Goal: Task Accomplishment & Management: Manage account settings

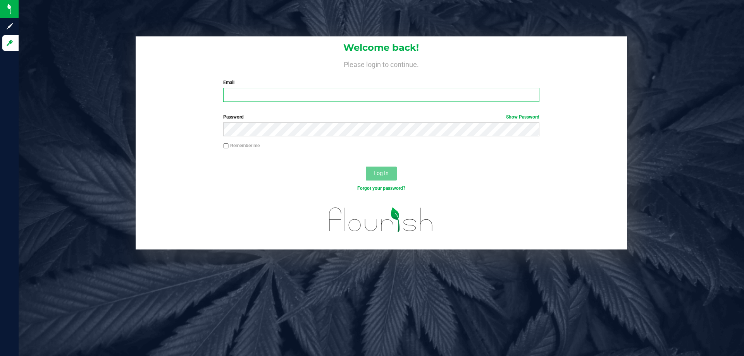
click at [234, 99] on input "Email" at bounding box center [381, 95] width 316 height 14
type input "kricci@liveparallel.com"
click at [366, 167] on button "Log In" at bounding box center [381, 174] width 31 height 14
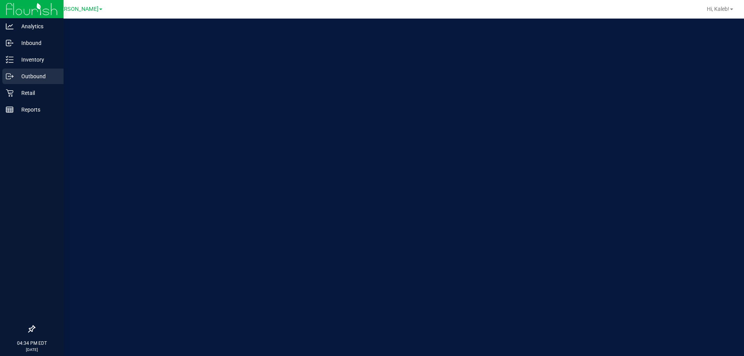
click at [21, 70] on div "Outbound" at bounding box center [32, 76] width 61 height 15
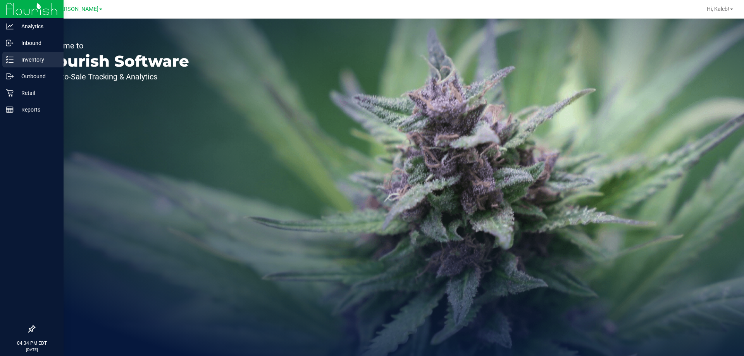
click at [25, 65] on div "Inventory" at bounding box center [32, 59] width 61 height 15
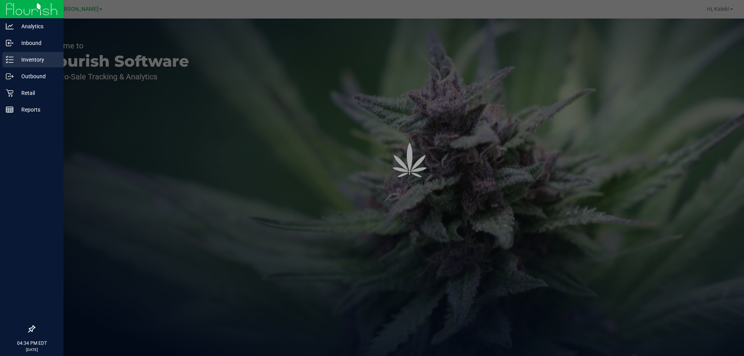
click at [25, 65] on div "Inventory" at bounding box center [32, 59] width 61 height 15
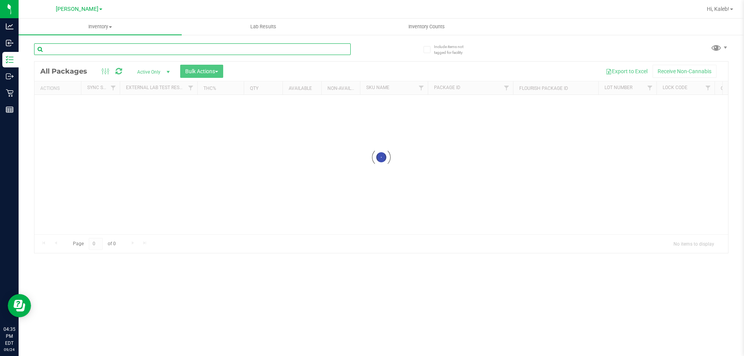
click at [50, 51] on input "text" at bounding box center [192, 49] width 316 height 12
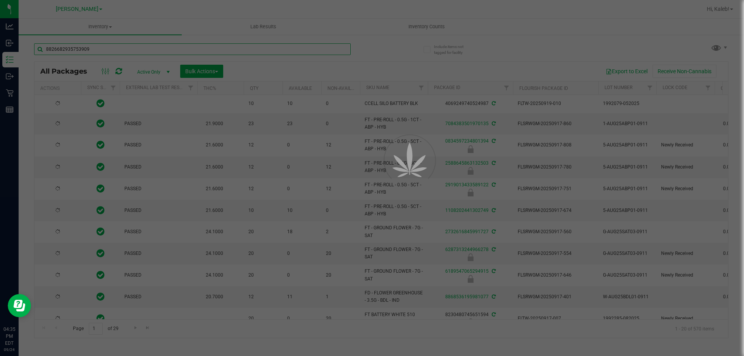
type input "8826682935753909"
type input "2026-03-16"
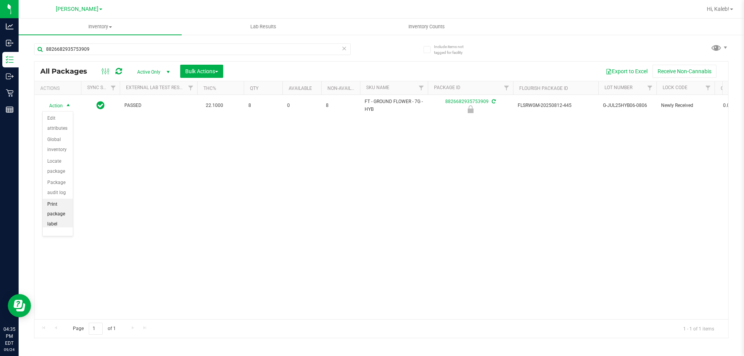
scroll to position [56, 0]
click at [56, 221] on li "Unlock package" at bounding box center [58, 216] width 30 height 21
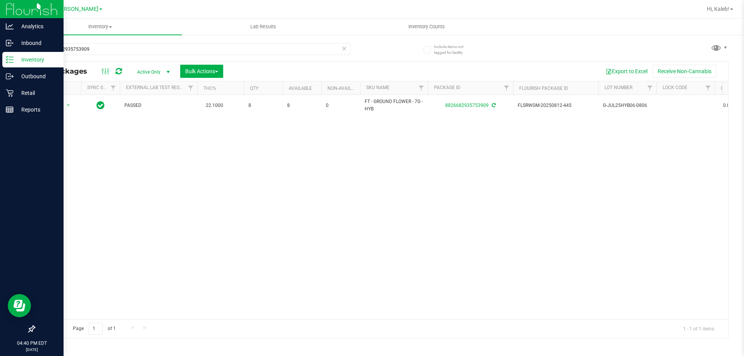
drag, startPoint x: 2, startPoint y: 111, endPoint x: 37, endPoint y: 60, distance: 61.9
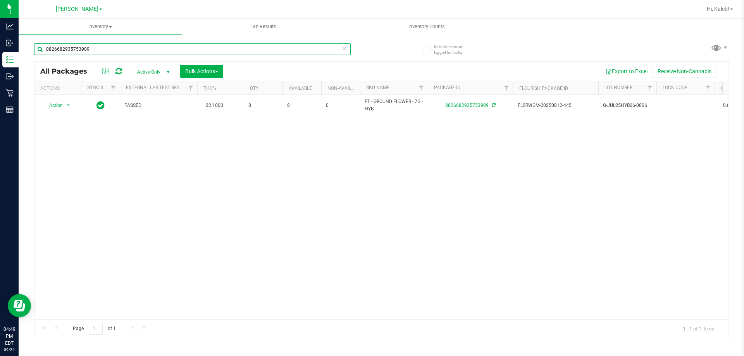
click at [101, 43] on input "8826682935753909" at bounding box center [192, 49] width 316 height 12
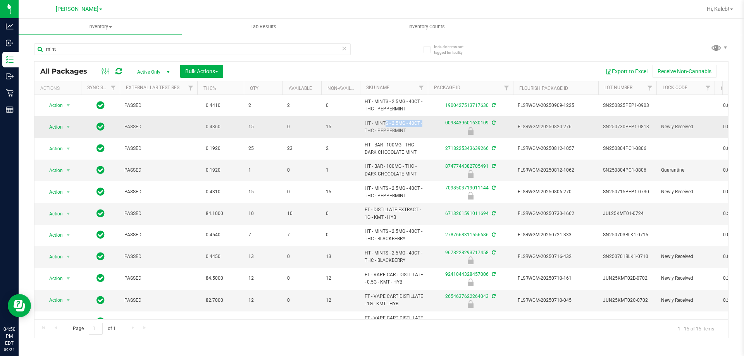
drag, startPoint x: 405, startPoint y: 123, endPoint x: 365, endPoint y: 120, distance: 40.0
click at [365, 120] on span "HT - MINTS - 2.5MG - 40CT - THC - PEPPERMINT" at bounding box center [393, 127] width 58 height 15
copy span "HT - MINTS - 2.5MG"
click at [172, 51] on input "mint" at bounding box center [192, 49] width 316 height 12
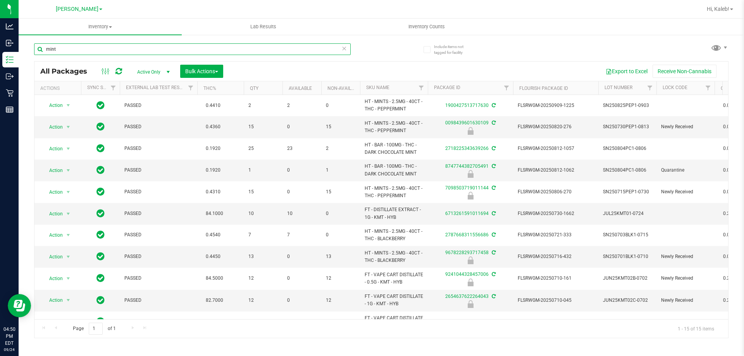
paste input "HT - MINTS - 2.5MG"
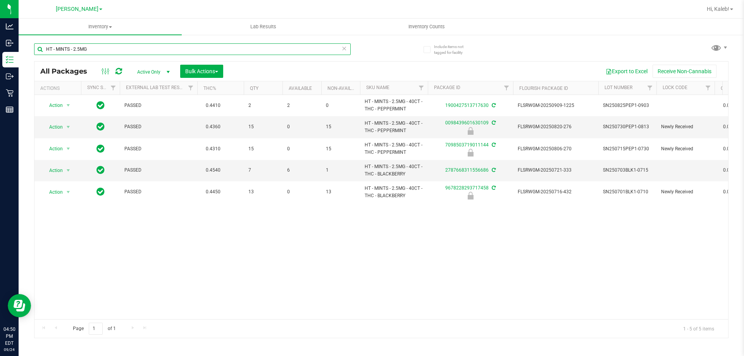
click at [250, 53] on input "HT - MINTS - 2.5MG" at bounding box center [192, 49] width 316 height 12
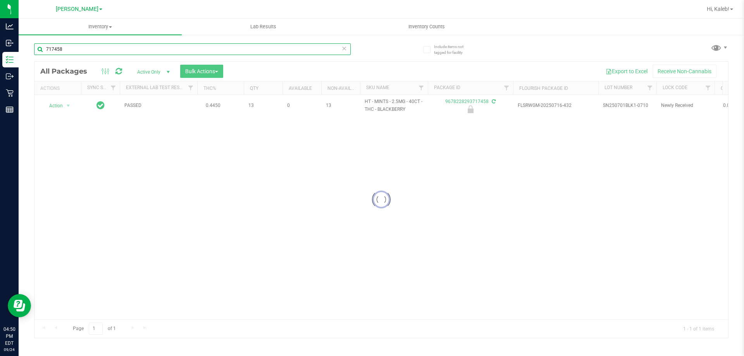
type input "717458"
click at [57, 105] on div at bounding box center [380, 200] width 693 height 276
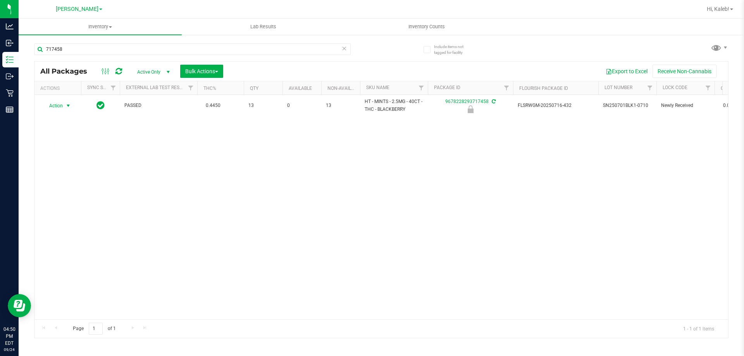
click at [58, 107] on span "Action" at bounding box center [52, 105] width 21 height 11
click at [54, 192] on li "Unlock package" at bounding box center [68, 198] width 50 height 12
click at [223, 46] on input "717458" at bounding box center [192, 49] width 316 height 12
click at [209, 222] on div "Action Action Adjust qty Create package Edit attributes Global inventory Locate…" at bounding box center [380, 207] width 693 height 224
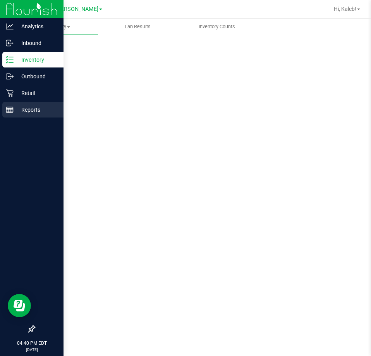
click at [14, 109] on p "Reports" at bounding box center [37, 109] width 46 height 9
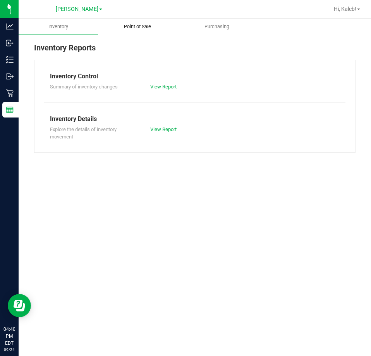
click at [142, 30] on uib-tab-heading "Point of Sale" at bounding box center [137, 26] width 79 height 15
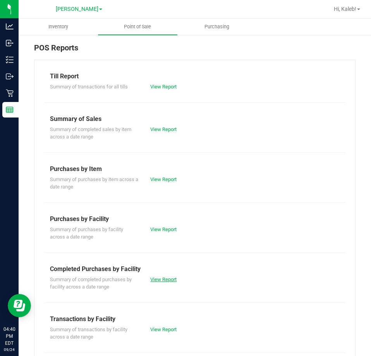
click at [157, 282] on link "View Report" at bounding box center [163, 279] width 26 height 6
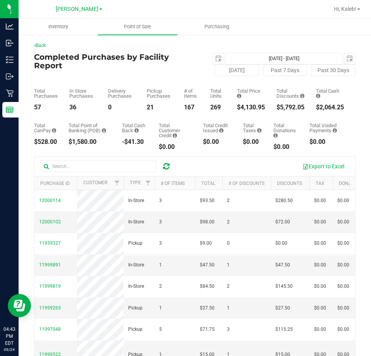
click at [208, 55] on div "2025-09-24 Sep 24, 2025 - Sep 24, 2025 2025-09-24" at bounding box center [275, 59] width 172 height 12
drag, startPoint x: 211, startPoint y: 57, endPoint x: 207, endPoint y: 69, distance: 12.7
click at [213, 57] on span "select" at bounding box center [218, 58] width 11 height 11
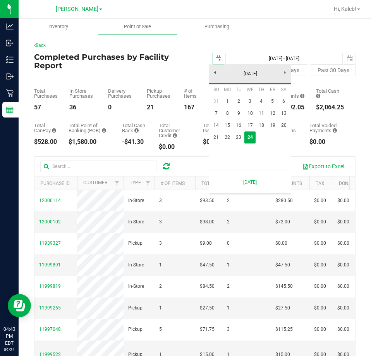
scroll to position [0, 19]
click at [212, 122] on link "14" at bounding box center [216, 125] width 11 height 12
type input "[DATE]"
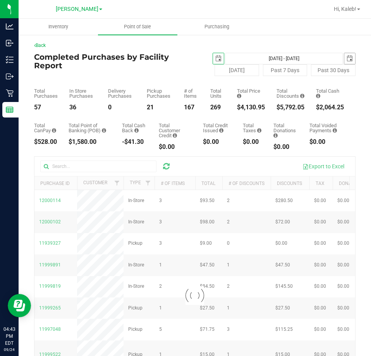
click at [347, 58] on span "select" at bounding box center [350, 58] width 6 height 6
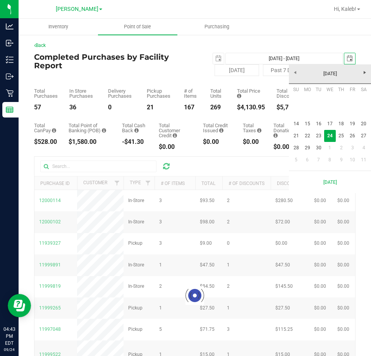
scroll to position [0, 19]
click at [364, 129] on link "20" at bounding box center [363, 124] width 11 height 12
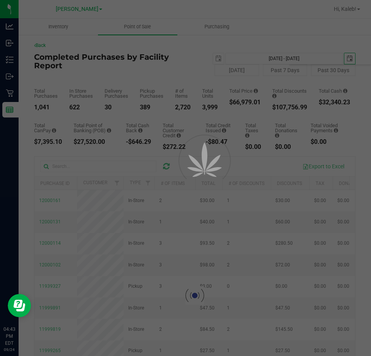
type input "[DATE] - [DATE]"
type input "[DATE]"
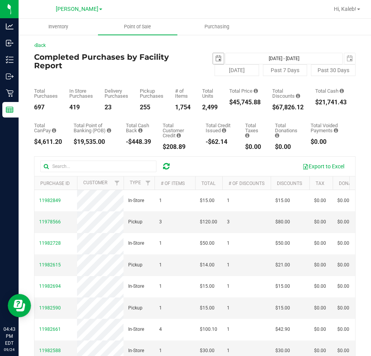
click at [217, 60] on span "select" at bounding box center [218, 58] width 6 height 6
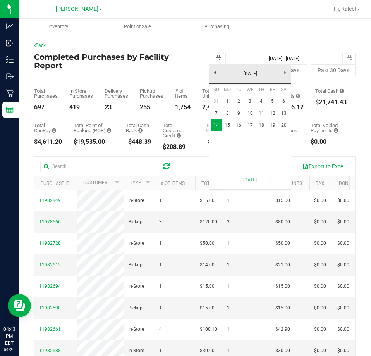
scroll to position [0, 19]
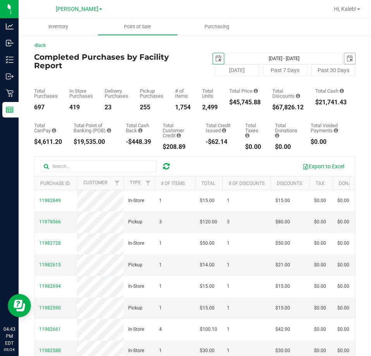
click at [344, 55] on span "select" at bounding box center [349, 58] width 11 height 11
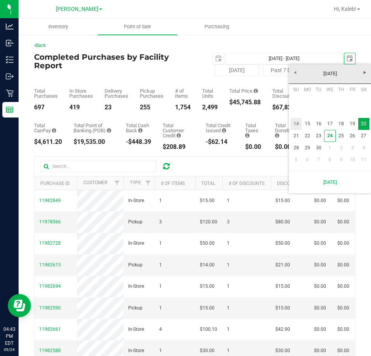
click at [294, 123] on link "14" at bounding box center [295, 124] width 11 height 12
type input "Sep 14, 2025 - Sep 14, 2025"
type input "2025-09-14"
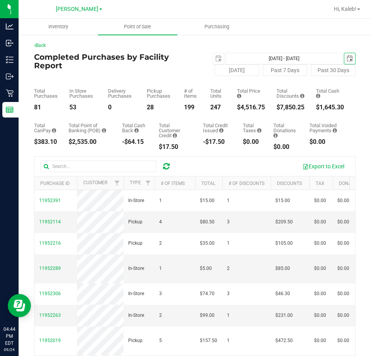
click at [347, 59] on span "select" at bounding box center [350, 58] width 6 height 6
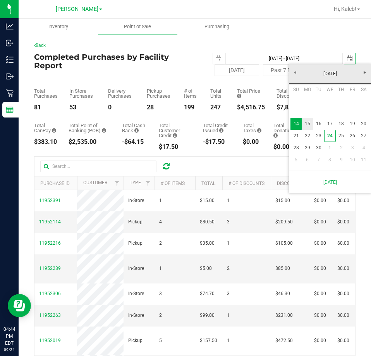
click at [312, 125] on link "15" at bounding box center [307, 124] width 11 height 12
type input "Sep 14, 2025 - Sep 15, 2025"
type input "2025-09-15"
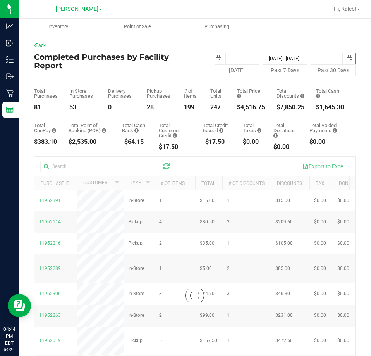
click at [213, 53] on span "select" at bounding box center [218, 58] width 11 height 11
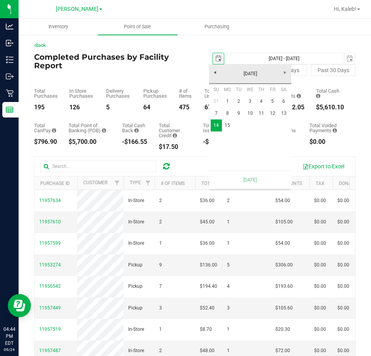
scroll to position [0, 19]
click at [227, 120] on link "15" at bounding box center [227, 125] width 11 height 12
type input "Sep 15, 2025 - Sep 15, 2025"
type input "2025-09-15"
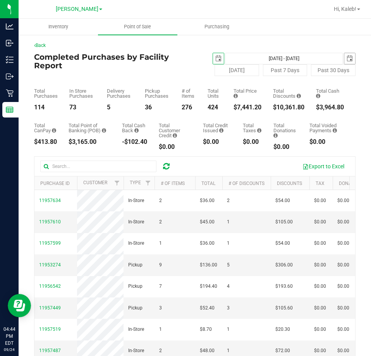
click at [347, 57] on span "select" at bounding box center [350, 58] width 6 height 6
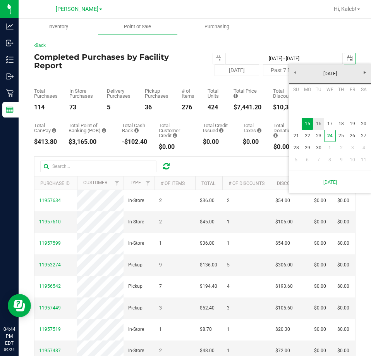
click at [319, 123] on link "16" at bounding box center [318, 124] width 11 height 12
type input "Sep 15, 2025 - Sep 16, 2025"
type input "2025-09-16"
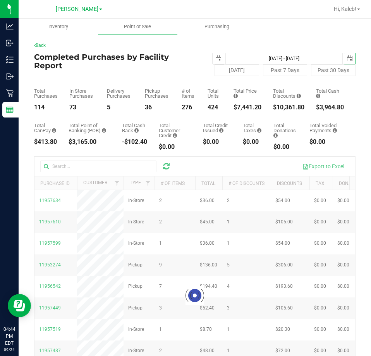
click at [215, 59] on span "select" at bounding box center [218, 58] width 6 height 6
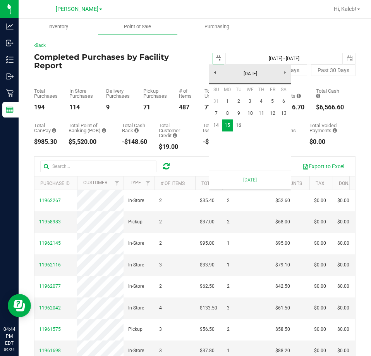
scroll to position [0, 19]
click at [236, 125] on link "16" at bounding box center [238, 125] width 11 height 12
type input "Sep 16, 2025 - Sep 16, 2025"
type input "2025-09-16"
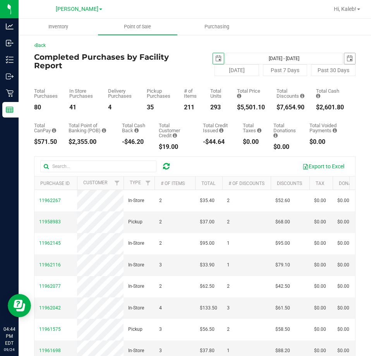
click at [347, 59] on span "select" at bounding box center [350, 58] width 6 height 6
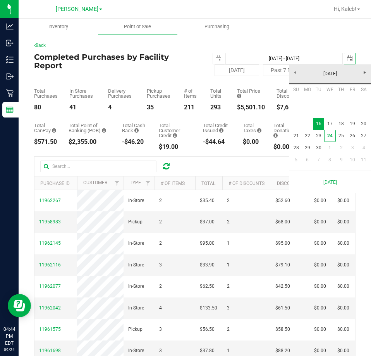
scroll to position [0, 19]
click at [327, 125] on link "17" at bounding box center [329, 124] width 11 height 12
type input "Sep 16, 2025 - Sep 17, 2025"
type input "2025-09-17"
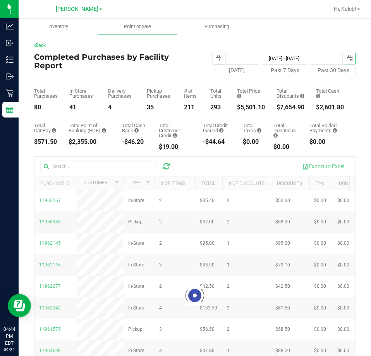
click at [215, 58] on span "select" at bounding box center [218, 58] width 6 height 6
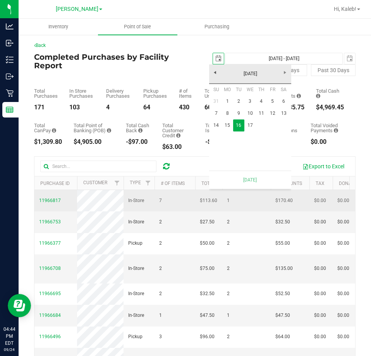
scroll to position [0, 19]
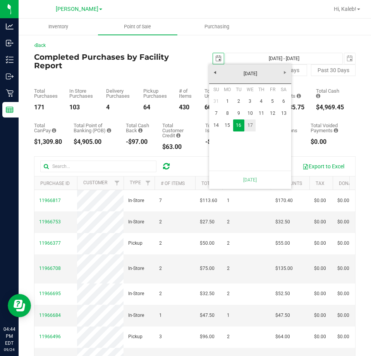
click at [252, 124] on link "17" at bounding box center [249, 125] width 11 height 12
type input "Sep 17, 2025 - Sep 17, 2025"
type input "2025-09-17"
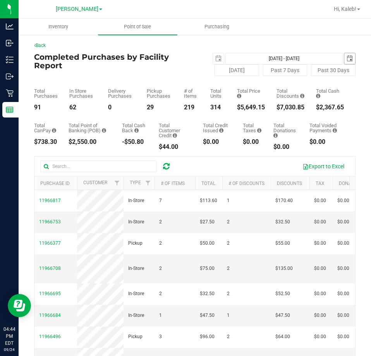
click at [347, 58] on span "select" at bounding box center [350, 58] width 6 height 6
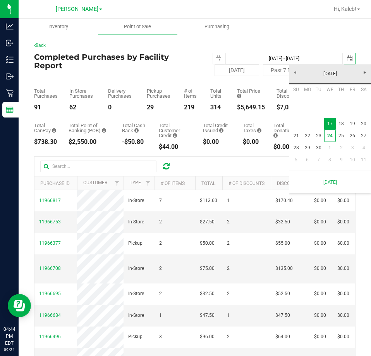
scroll to position [0, 19]
click at [342, 123] on link "18" at bounding box center [341, 124] width 11 height 12
type input "Sep 17, 2025 - Sep 18, 2025"
type input "2025-09-18"
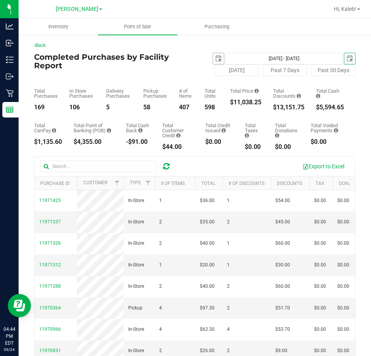
click at [217, 56] on span "select" at bounding box center [218, 58] width 6 height 6
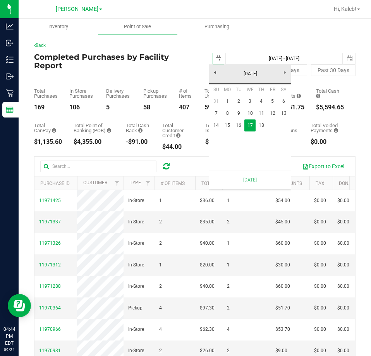
scroll to position [0, 19]
click at [262, 132] on td at bounding box center [261, 136] width 11 height 11
click at [262, 126] on link "18" at bounding box center [261, 125] width 11 height 12
type input "Sep 18, 2025 - Sep 18, 2025"
type input "2025-09-18"
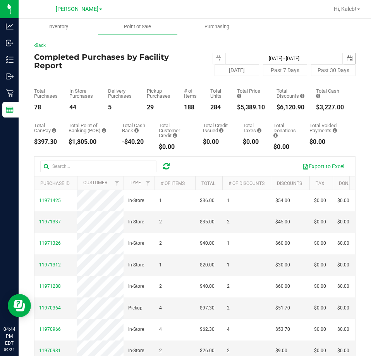
click at [347, 61] on span "select" at bounding box center [350, 58] width 6 height 6
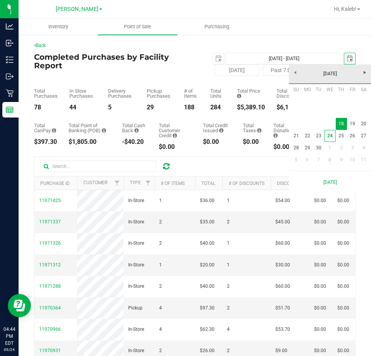
scroll to position [0, 19]
click at [357, 125] on link "19" at bounding box center [352, 124] width 11 height 12
type input "Sep 18, 2025 - Sep 19, 2025"
type input "2025-09-19"
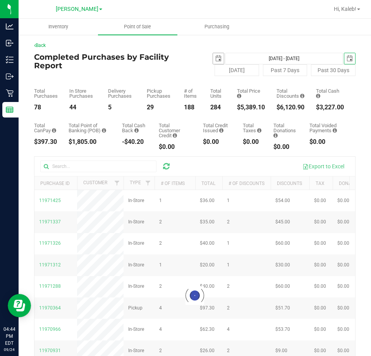
click at [213, 57] on span "select" at bounding box center [218, 58] width 11 height 11
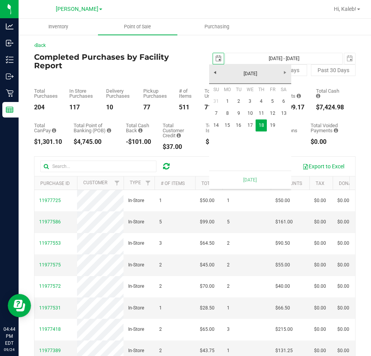
scroll to position [0, 19]
click at [269, 122] on link "19" at bounding box center [272, 125] width 11 height 12
type input "Sep 19, 2025 - Sep 19, 2025"
type input "2025-09-19"
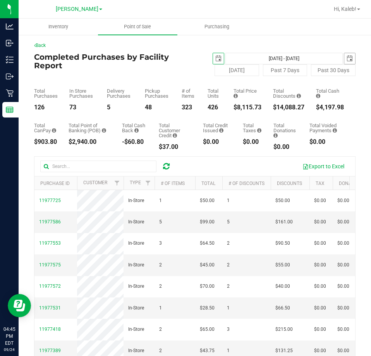
click at [347, 59] on span "select" at bounding box center [350, 58] width 6 height 6
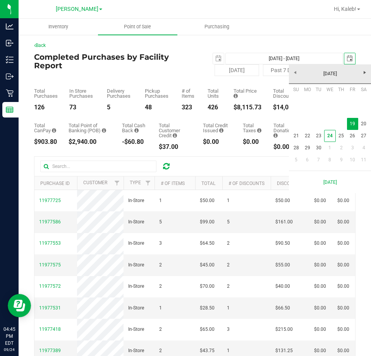
scroll to position [0, 19]
click at [368, 125] on link "20" at bounding box center [363, 124] width 11 height 12
type input "Sep 19, 2025 - Sep 20, 2025"
type input "2025-09-20"
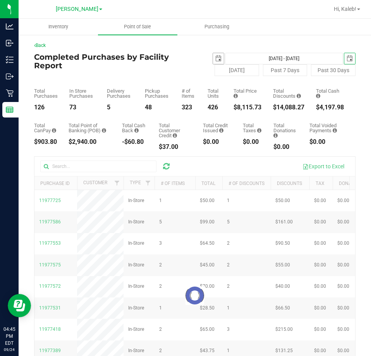
click at [215, 60] on span "select" at bounding box center [218, 58] width 6 height 6
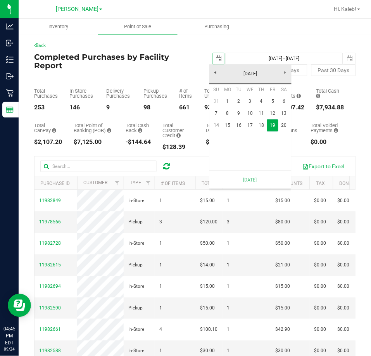
scroll to position [0, 19]
click at [280, 128] on link "20" at bounding box center [283, 125] width 11 height 12
type input "Sep 20, 2025 - Sep 20, 2025"
type input "2025-09-20"
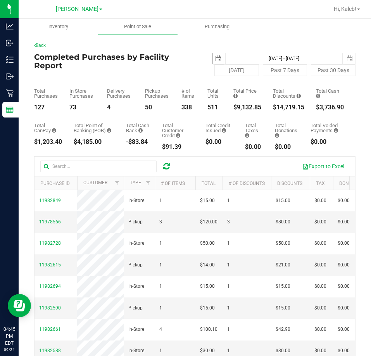
click at [215, 60] on span "select" at bounding box center [218, 58] width 6 height 6
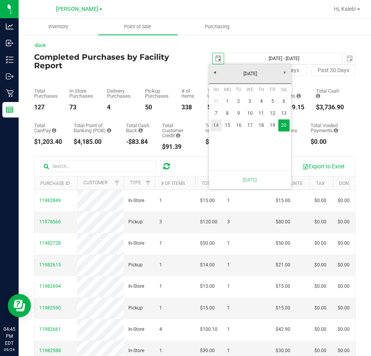
click at [211, 129] on link "14" at bounding box center [215, 125] width 11 height 12
type input "Sep 14, 2025 - Sep 20, 2025"
type input "2025-09-14"
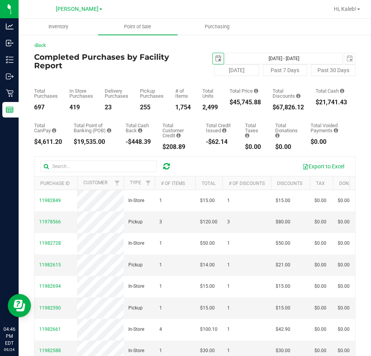
click at [217, 58] on span "select" at bounding box center [218, 58] width 6 height 6
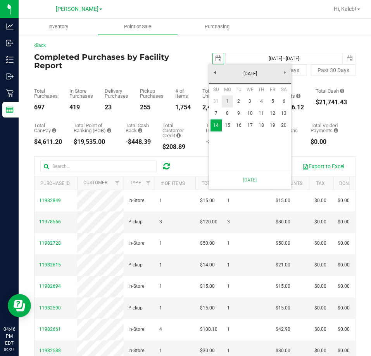
click at [227, 98] on link "1" at bounding box center [227, 101] width 11 height 12
type input "Sep 1, 2025 - Sep 20, 2025"
type input "2025-09-01"
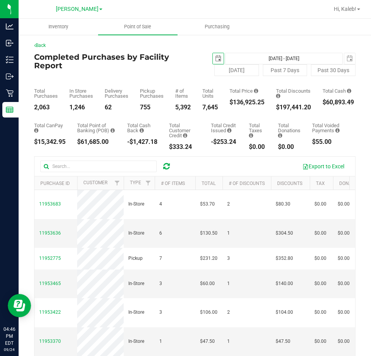
click at [219, 55] on span "select" at bounding box center [218, 58] width 11 height 11
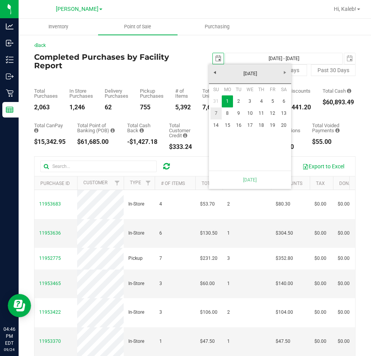
click at [214, 117] on link "7" at bounding box center [215, 113] width 11 height 12
type input "Sep 7, 2025 - Sep 20, 2025"
type input "2025-09-07"
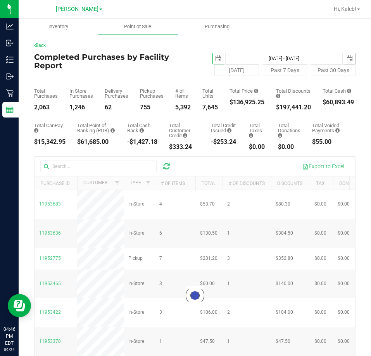
click at [346, 57] on span "select" at bounding box center [349, 58] width 6 height 6
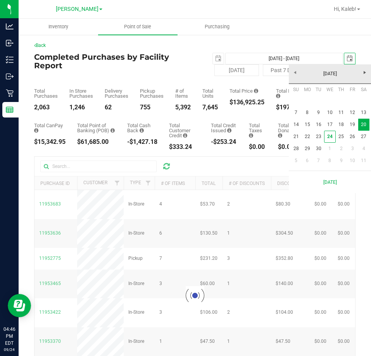
scroll to position [0, 19]
click at [364, 109] on link "13" at bounding box center [363, 113] width 11 height 12
type input "Sep 7, 2025 - Sep 13, 2025"
type input "2025-09-13"
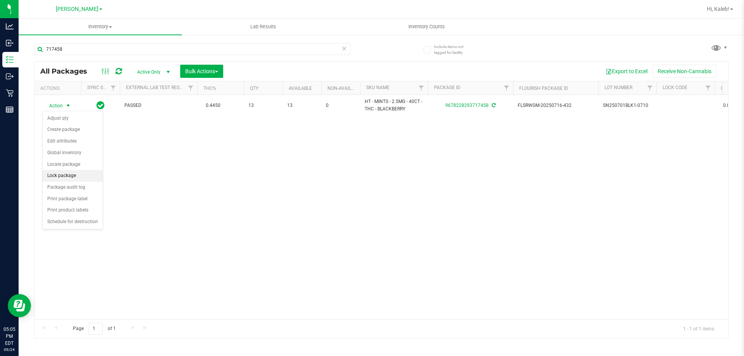
click at [58, 175] on li "Lock package" at bounding box center [73, 176] width 60 height 12
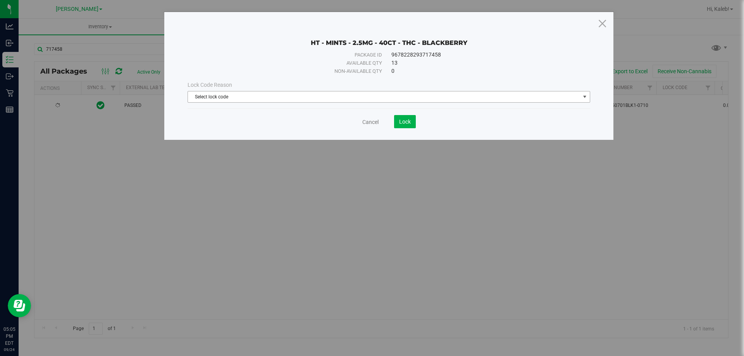
click at [198, 101] on span "Select lock code" at bounding box center [384, 96] width 392 height 11
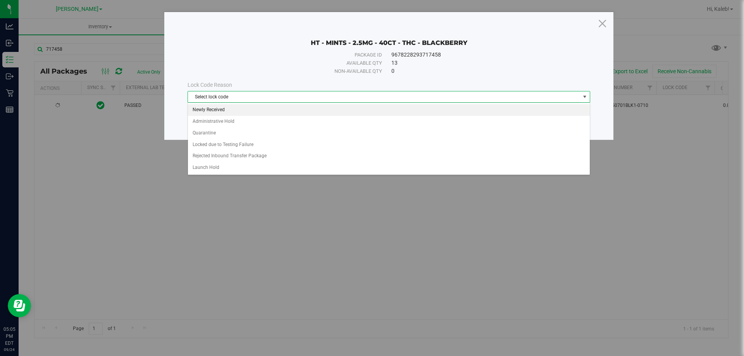
click at [217, 112] on li "Newly Received" at bounding box center [389, 110] width 402 height 12
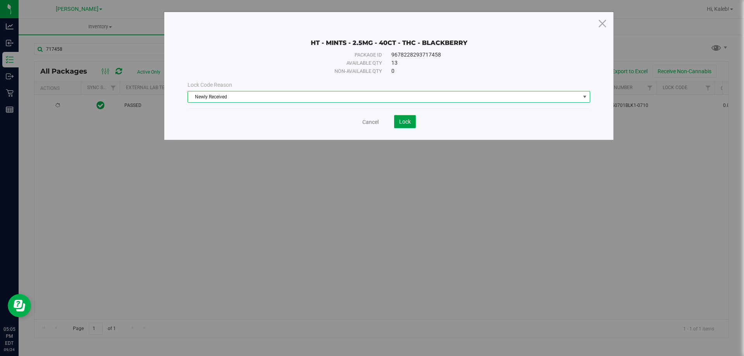
click at [413, 117] on button "Lock" at bounding box center [405, 121] width 22 height 13
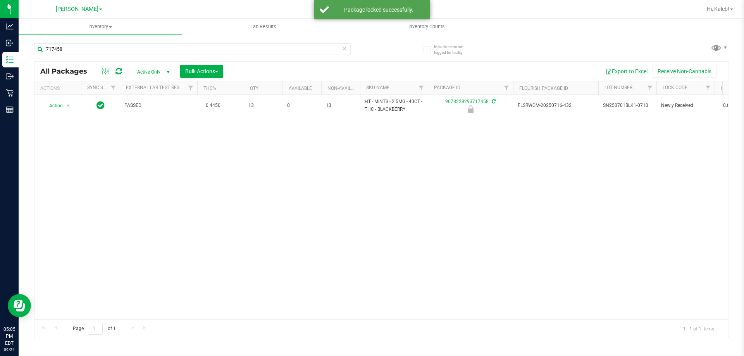
click at [345, 51] on icon at bounding box center [343, 47] width 5 height 9
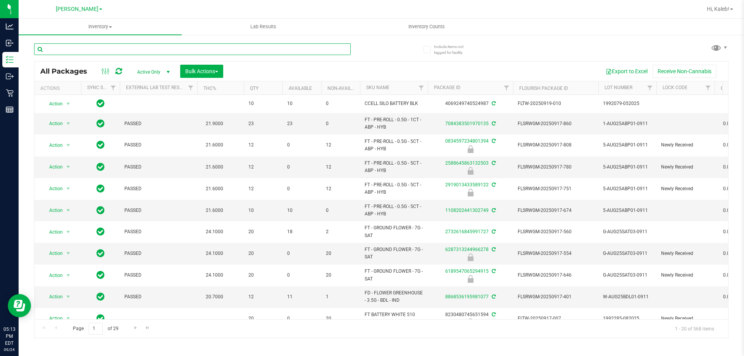
click at [120, 49] on input "text" at bounding box center [192, 49] width 316 height 12
type input "7098503719011144"
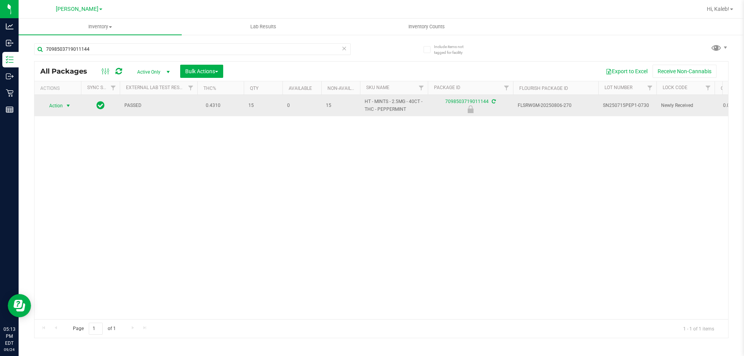
click at [58, 105] on span "Action" at bounding box center [52, 105] width 21 height 11
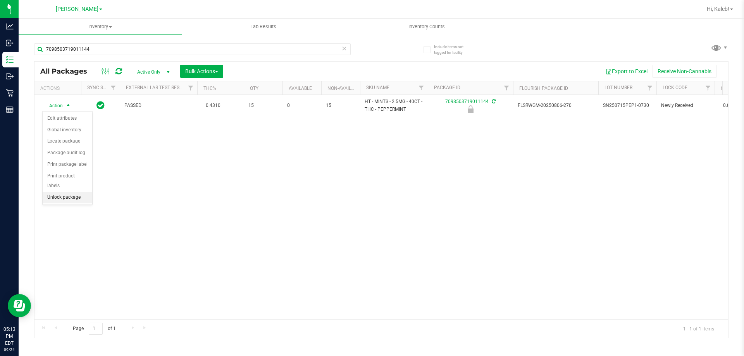
click at [74, 192] on li "Unlock package" at bounding box center [68, 198] width 50 height 12
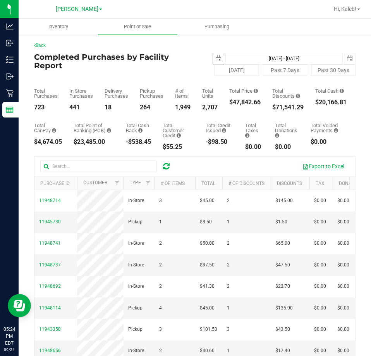
drag, startPoint x: 214, startPoint y: 57, endPoint x: 211, endPoint y: 63, distance: 6.3
click at [215, 57] on span "select" at bounding box center [218, 58] width 6 height 6
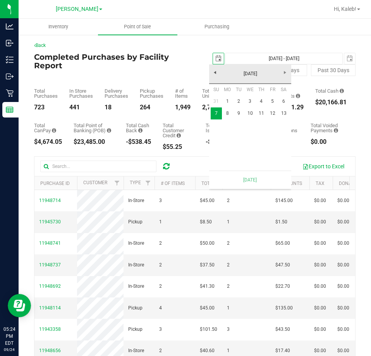
scroll to position [0, 19]
click at [142, 53] on h4 "Completed Purchases by Facility Report" at bounding box center [114, 61] width 161 height 17
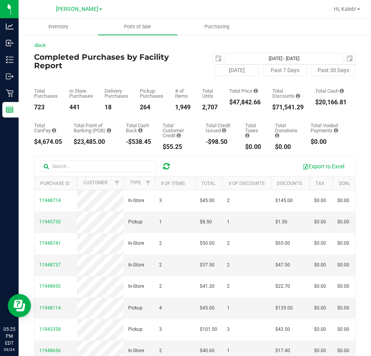
click at [78, 77] on div "Total Purchases 723 In Store Purchases 441 Delivery Purchases 18 Pickup Purchas…" at bounding box center [194, 93] width 321 height 34
click at [152, 186] on link "Filter" at bounding box center [148, 182] width 13 height 13
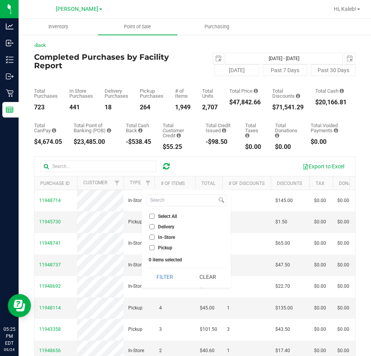
click at [158, 225] on span "Delivery" at bounding box center [166, 226] width 16 height 5
click at [155, 225] on input "Delivery" at bounding box center [152, 226] width 5 height 5
checkbox input "true"
click at [152, 282] on button "Filter" at bounding box center [164, 276] width 37 height 17
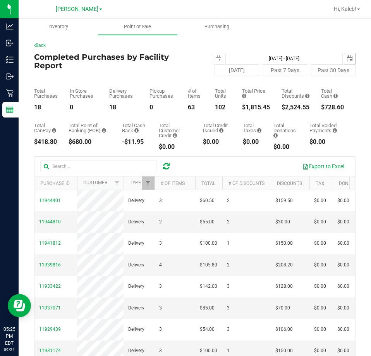
click at [347, 58] on span "select" at bounding box center [350, 58] width 6 height 6
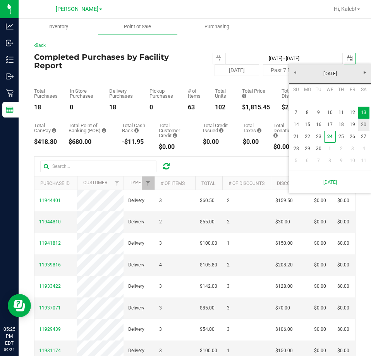
click at [359, 122] on link "20" at bounding box center [363, 125] width 11 height 12
type input "[DATE] - [DATE]"
type input "2025-09-20"
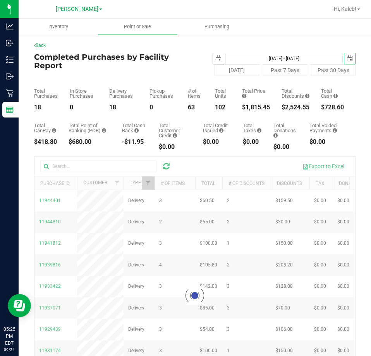
click at [215, 59] on span "select" at bounding box center [218, 58] width 6 height 6
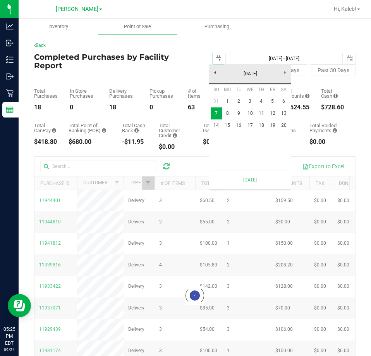
scroll to position [0, 19]
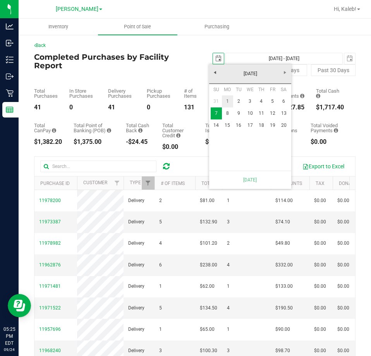
click at [225, 101] on link "1" at bounding box center [227, 101] width 11 height 12
type input "Sep 1, 2025 - Sep 20, 2025"
type input "2025-09-01"
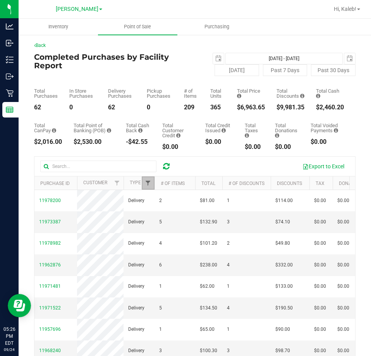
click at [147, 186] on span "Filter" at bounding box center [148, 183] width 6 height 6
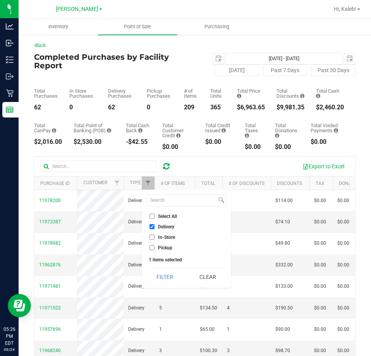
click at [172, 226] on span "Delivery" at bounding box center [166, 226] width 16 height 5
click at [155, 226] on input "Delivery" at bounding box center [152, 226] width 5 height 5
checkbox input "false"
click at [172, 286] on div "Select All Delivery In-Store Pickup 0 items selected Filter Clear" at bounding box center [186, 238] width 89 height 98
click at [172, 281] on button "Filter" at bounding box center [164, 276] width 37 height 17
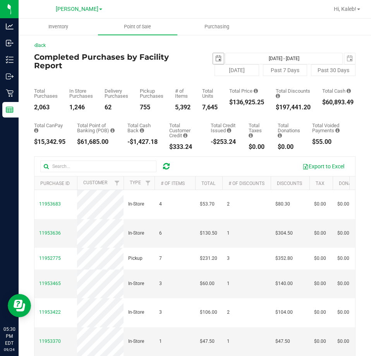
click at [213, 62] on span "select" at bounding box center [218, 58] width 11 height 11
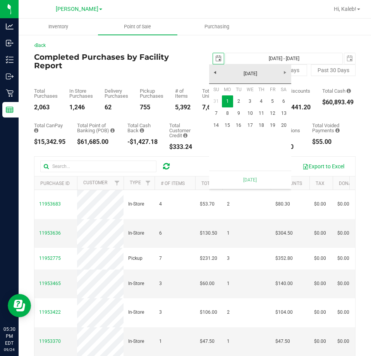
scroll to position [0, 19]
click at [216, 126] on link "14" at bounding box center [216, 125] width 11 height 12
type input "Sep 14, 2025 - Sep 20, 2025"
type input "2025-09-14"
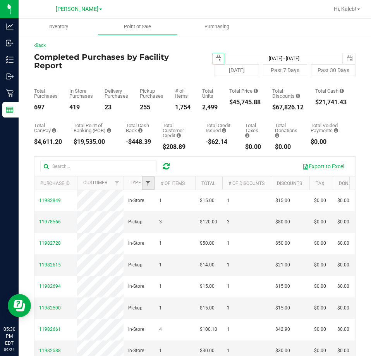
click at [145, 181] on span "Filter" at bounding box center [148, 183] width 6 height 6
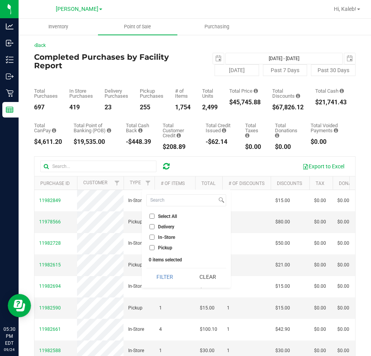
click at [157, 225] on label "Delivery" at bounding box center [162, 226] width 25 height 5
click at [155, 225] on input "Delivery" at bounding box center [152, 226] width 5 height 5
click at [151, 275] on button "Filter" at bounding box center [164, 276] width 37 height 17
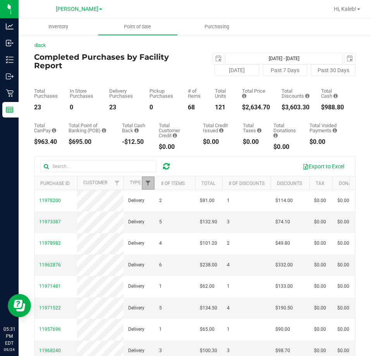
click at [150, 185] on span "Filter" at bounding box center [148, 183] width 6 height 6
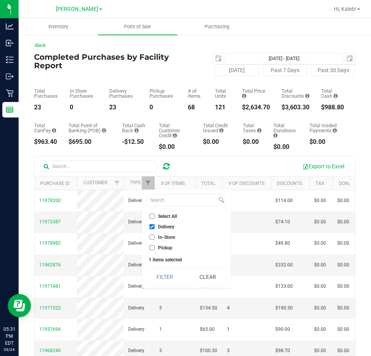
click at [156, 229] on label "Delivery" at bounding box center [162, 226] width 25 height 5
click at [155, 229] on input "Delivery" at bounding box center [152, 226] width 5 height 5
checkbox input "false"
click at [154, 280] on button "Filter" at bounding box center [164, 276] width 37 height 17
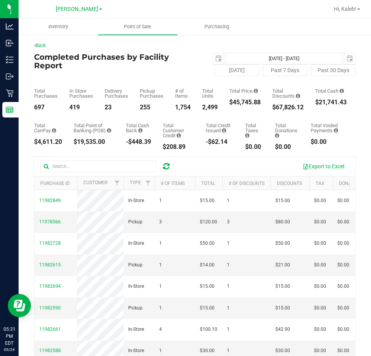
click at [168, 45] on div "Back" at bounding box center [194, 45] width 321 height 7
click at [215, 61] on span "select" at bounding box center [218, 58] width 6 height 6
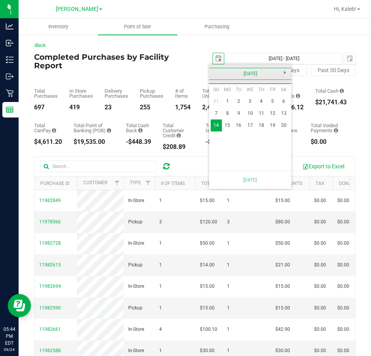
click at [240, 70] on link "September 2025" at bounding box center [250, 74] width 83 height 12
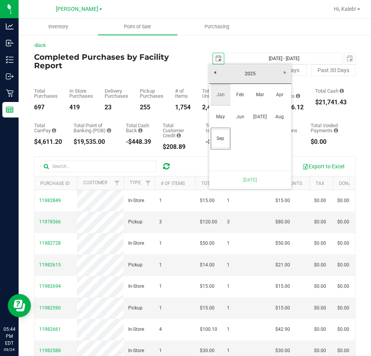
click at [219, 98] on link "Jan" at bounding box center [221, 95] width 20 height 20
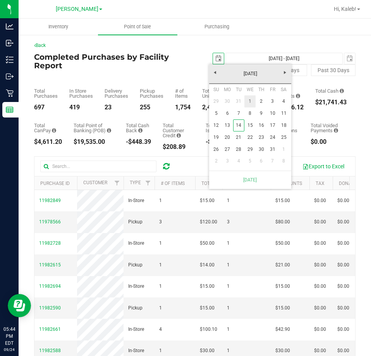
click at [248, 99] on link "1" at bounding box center [249, 101] width 11 height 12
type input "Jan 1, 2025 - Sep 20, 2025"
type input "2025-01-01"
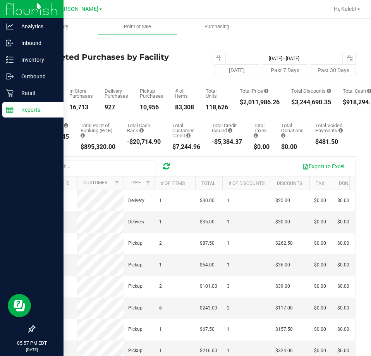
click at [14, 104] on div "Reports" at bounding box center [32, 109] width 61 height 15
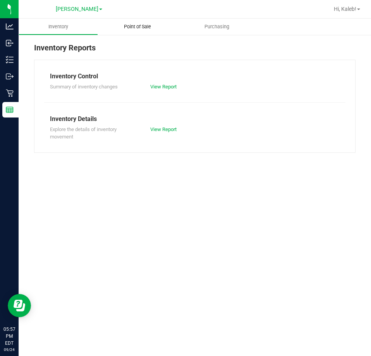
click at [132, 27] on span "Point of Sale" at bounding box center [137, 26] width 48 height 7
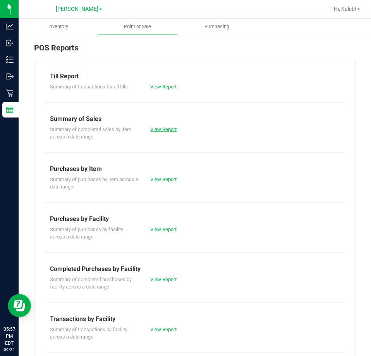
click at [160, 131] on link "View Report" at bounding box center [163, 129] width 26 height 6
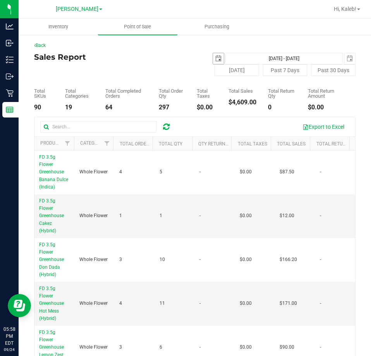
click at [217, 62] on span "select" at bounding box center [218, 58] width 11 height 11
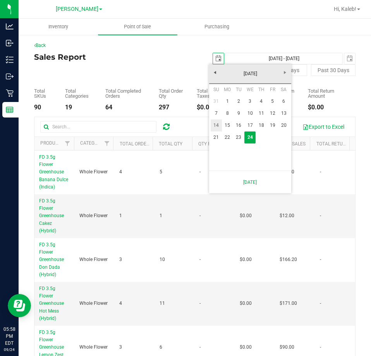
click at [215, 127] on link "14" at bounding box center [216, 125] width 11 height 12
type input "2025-09-14"
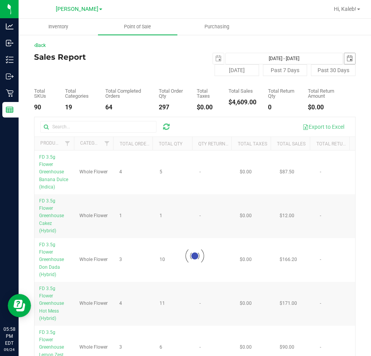
click at [349, 56] on span "2025-09-24" at bounding box center [350, 59] width 12 height 12
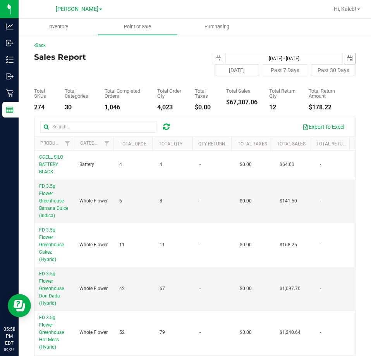
click at [347, 60] on span "select" at bounding box center [350, 58] width 6 height 6
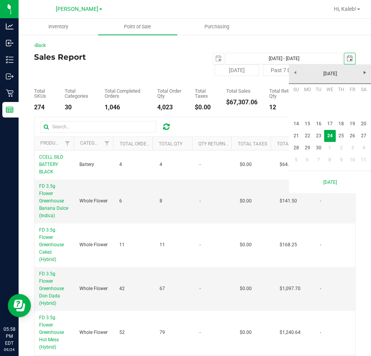
scroll to position [0, 19]
click at [367, 125] on link "20" at bounding box center [363, 124] width 11 height 12
type input "Sep 14, 2025 - Sep 20, 2025"
type input "2025-09-20"
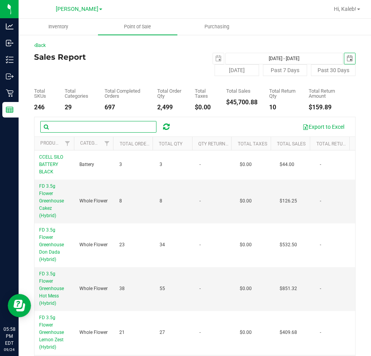
click at [84, 128] on input "text" at bounding box center [98, 127] width 116 height 12
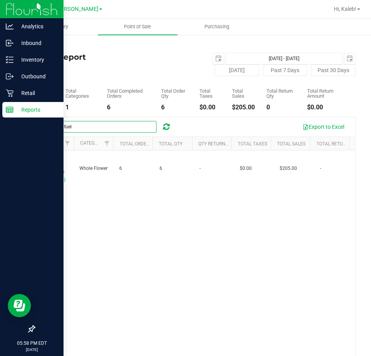
type input "mule fuel"
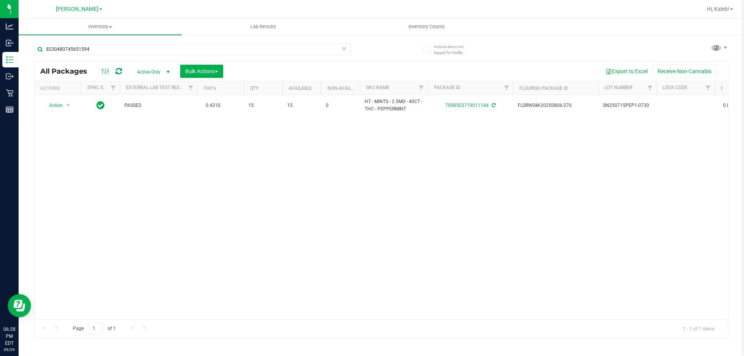
type input "8230480745651594"
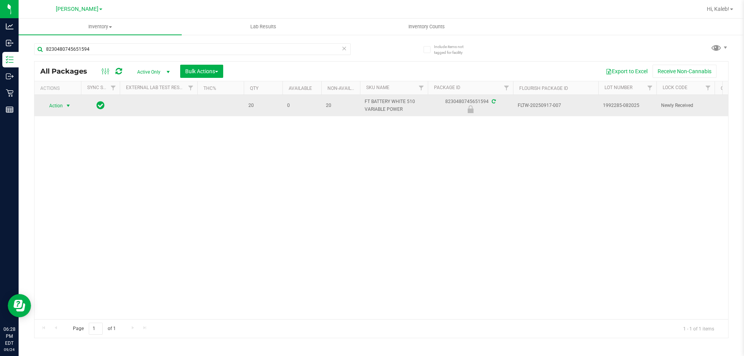
click at [67, 105] on span "select" at bounding box center [68, 106] width 6 height 6
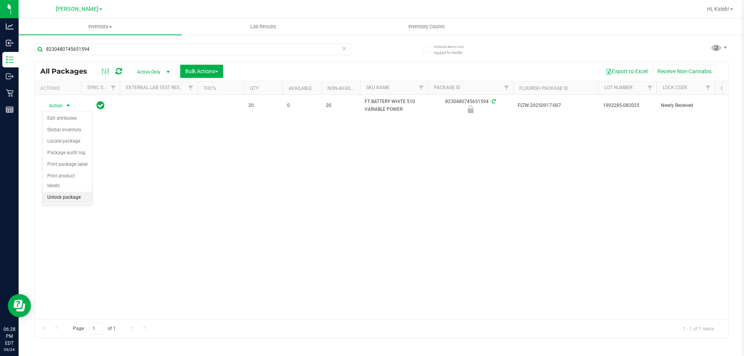
click at [72, 192] on li "Unlock package" at bounding box center [68, 198] width 50 height 12
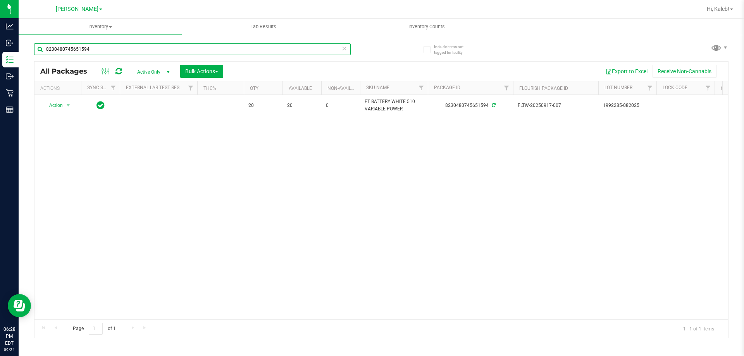
click at [143, 48] on input "8230480745651594" at bounding box center [192, 49] width 316 height 12
type input "7815773626660248"
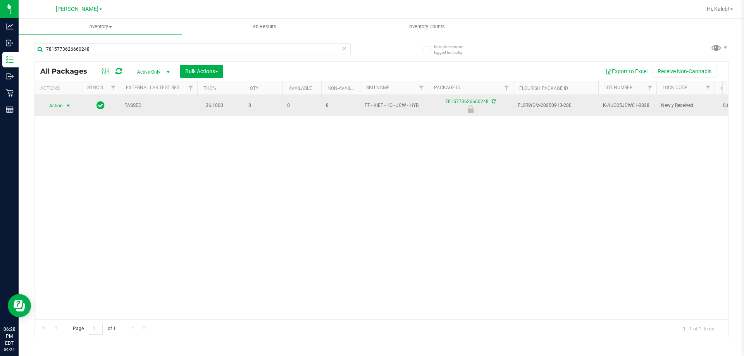
click at [59, 108] on span "Action" at bounding box center [52, 105] width 21 height 11
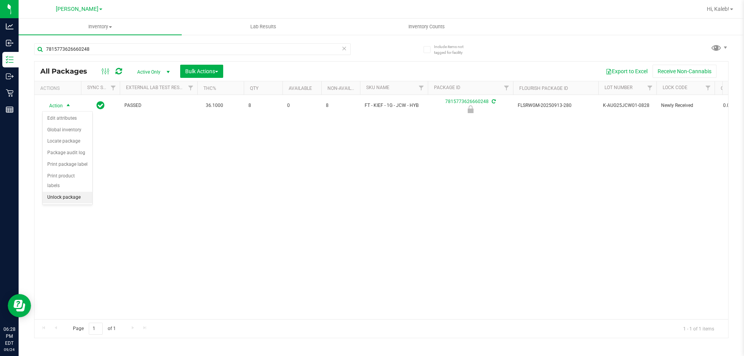
click at [77, 192] on li "Unlock package" at bounding box center [68, 198] width 50 height 12
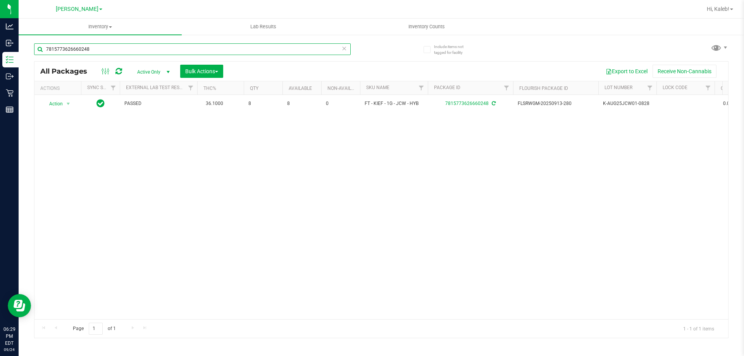
click at [114, 48] on input "7815773626660248" at bounding box center [192, 49] width 316 height 12
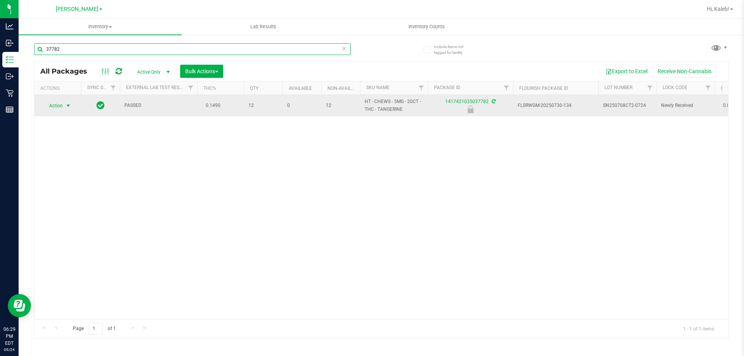
type input "37782"
click at [61, 106] on span "Action" at bounding box center [52, 105] width 21 height 11
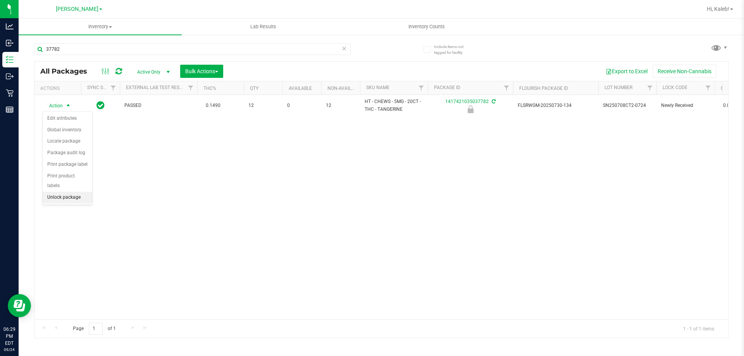
click at [64, 192] on li "Unlock package" at bounding box center [68, 198] width 50 height 12
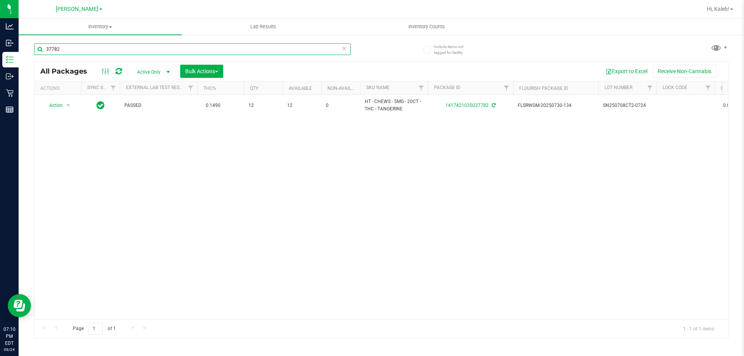
click at [239, 48] on input "37782" at bounding box center [192, 49] width 316 height 12
type input "717458"
click at [57, 105] on span "Action" at bounding box center [52, 105] width 21 height 11
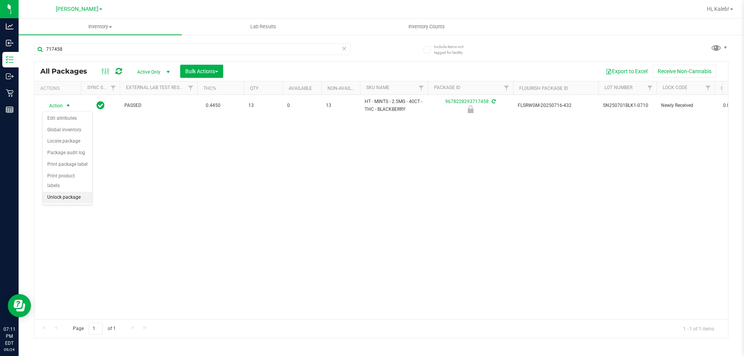
click at [55, 192] on li "Unlock package" at bounding box center [68, 198] width 50 height 12
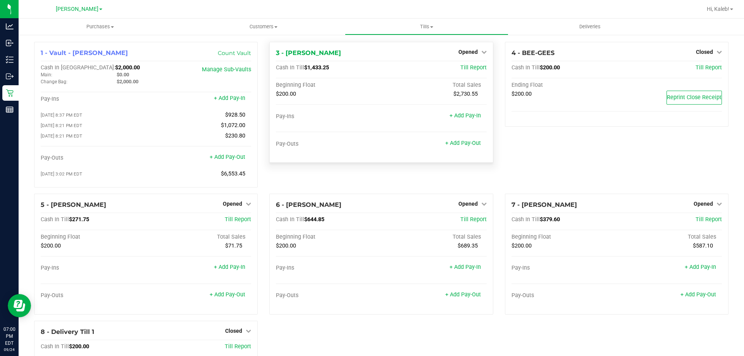
drag, startPoint x: 358, startPoint y: 62, endPoint x: 390, endPoint y: 61, distance: 32.5
click at [359, 61] on div "3 - [PERSON_NAME] Opened Close Till Cash In Till $1,433.25 Till Report Beginnin…" at bounding box center [380, 102] width 223 height 121
click at [474, 51] on link "Opened" at bounding box center [472, 52] width 28 height 6
click at [468, 68] on link "Close Till" at bounding box center [468, 68] width 21 height 6
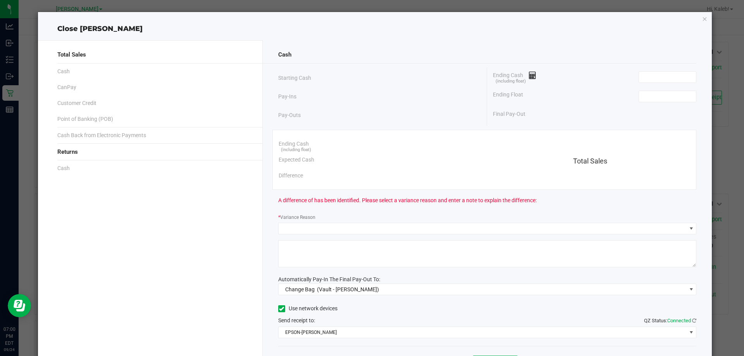
click at [647, 69] on div "Ending Cash (including float)" at bounding box center [594, 76] width 203 height 19
click at [644, 74] on input at bounding box center [667, 77] width 57 height 11
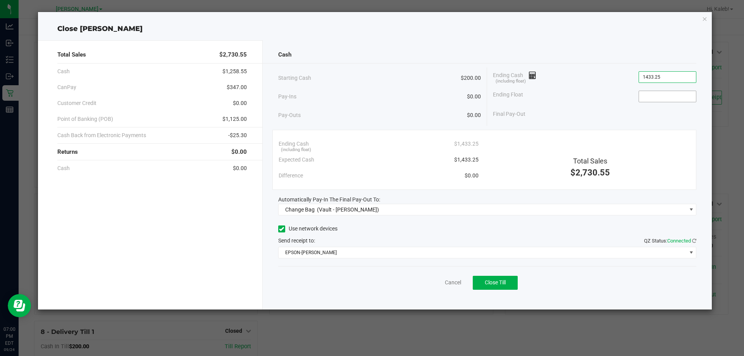
type input "$1,433.25"
click at [664, 92] on input at bounding box center [667, 96] width 57 height 11
type input "$200.00"
click at [315, 221] on div "Cash Starting Cash $200.00 Pay-Ins $0.00 Pay-Outs $0.00 Ending Cash (including …" at bounding box center [487, 174] width 449 height 269
click at [318, 217] on div "Cash Starting Cash $200.00 Pay-Ins $0.00 Pay-Outs $0.00 Ending Cash (including …" at bounding box center [487, 174] width 449 height 269
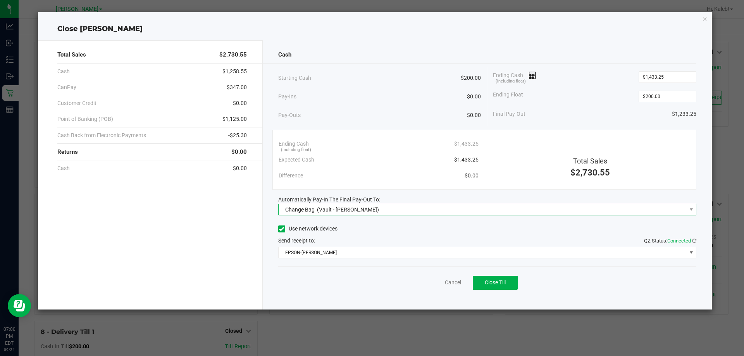
click at [321, 210] on span "(Vault - [PERSON_NAME])" at bounding box center [348, 209] width 62 height 6
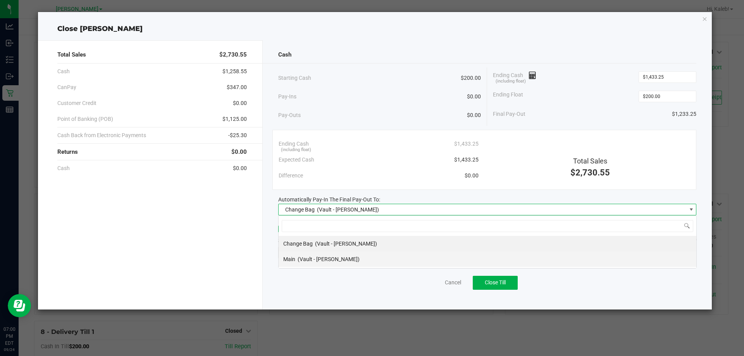
scroll to position [12, 418]
click at [334, 256] on span "(Vault - [PERSON_NAME])" at bounding box center [328, 259] width 62 height 6
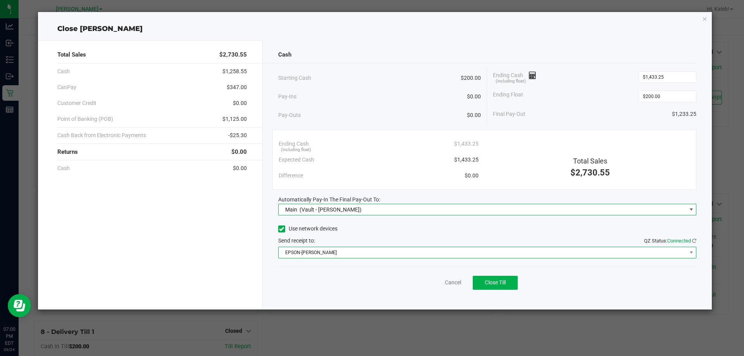
click at [333, 255] on span "EPSON-[PERSON_NAME]" at bounding box center [482, 252] width 408 height 11
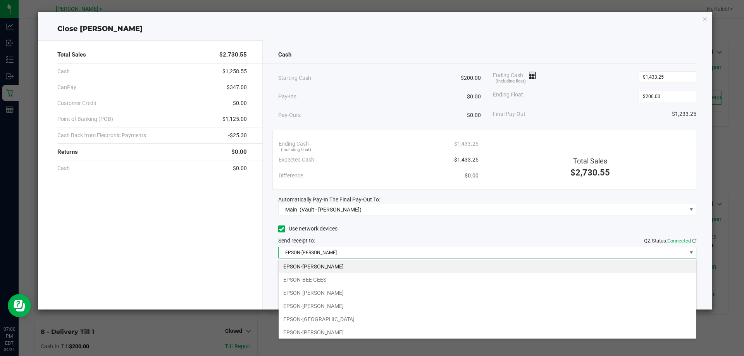
scroll to position [41, 0]
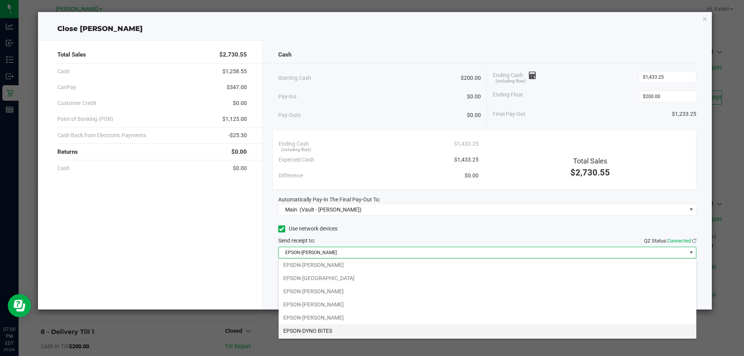
click at [325, 332] on li "EPSON-DYNO BITES" at bounding box center [487, 330] width 418 height 13
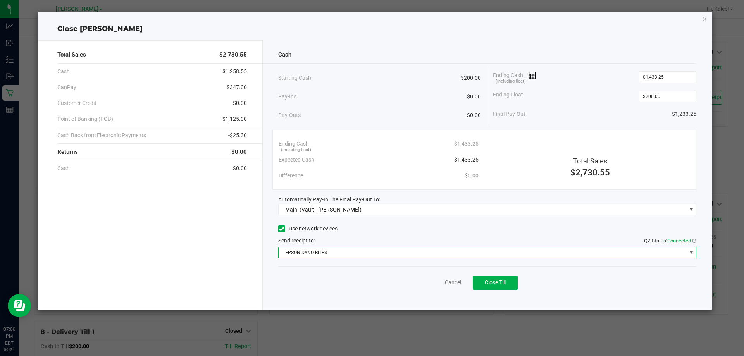
click at [298, 289] on div "Cancel Close Till" at bounding box center [487, 281] width 418 height 30
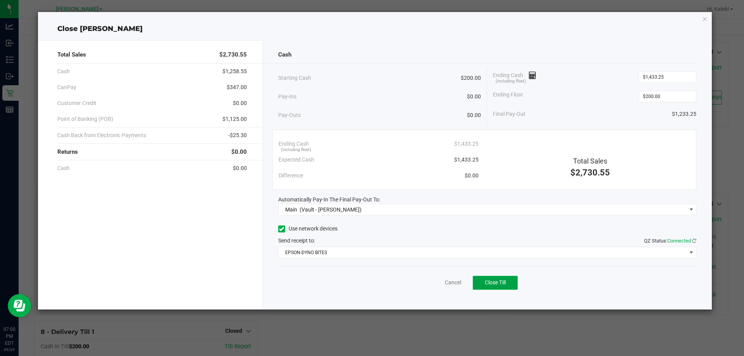
click at [502, 283] on span "Close Till" at bounding box center [495, 282] width 21 height 6
click at [583, 294] on div "Cancel Close Till" at bounding box center [487, 281] width 418 height 30
click at [427, 303] on div "Cash Starting Cash $200.00 Pay-Ins $0.00 Pay-Outs $0.00 Ending Cash (including …" at bounding box center [487, 174] width 449 height 269
click at [430, 282] on link "Dismiss" at bounding box center [435, 282] width 19 height 8
